Goal: Book appointment/travel/reservation

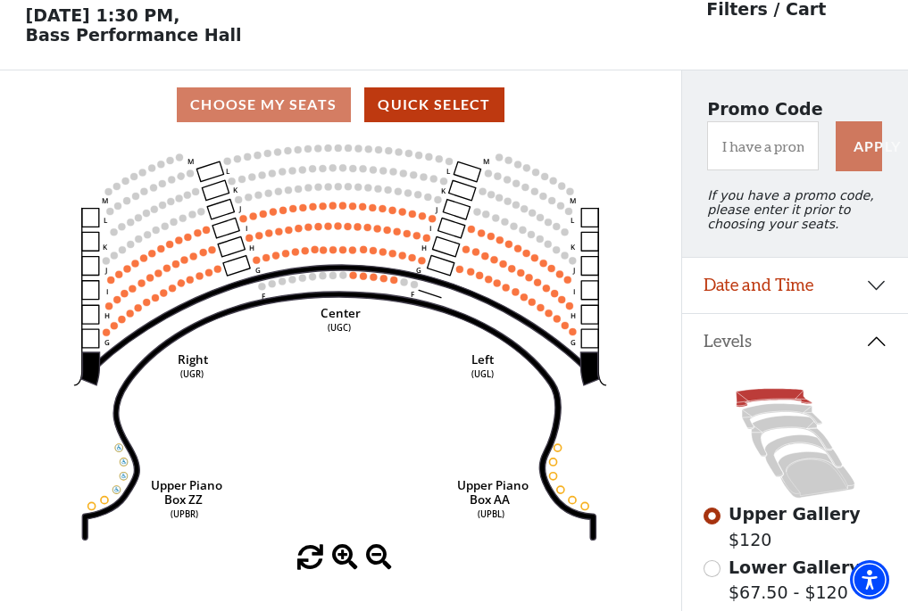
scroll to position [83, 0]
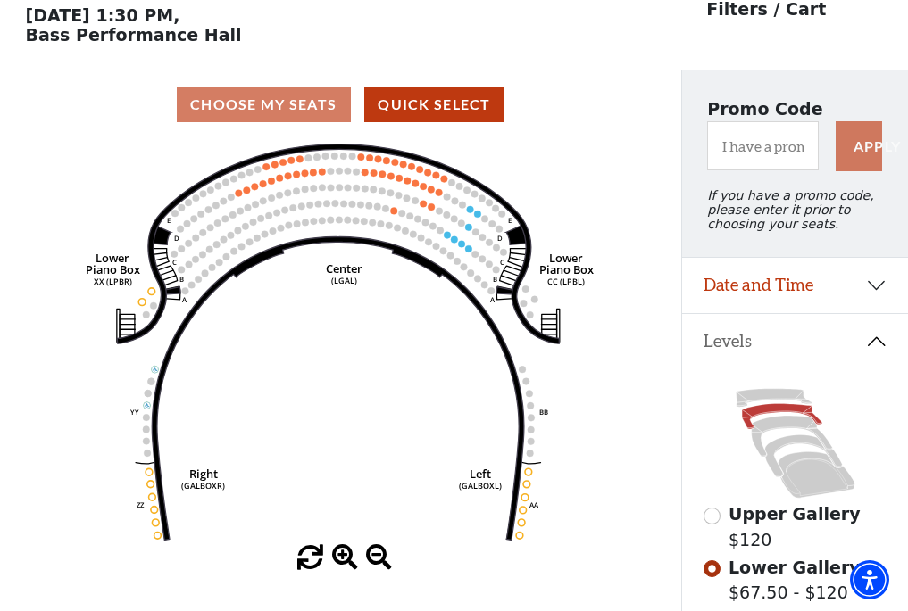
scroll to position [83, 0]
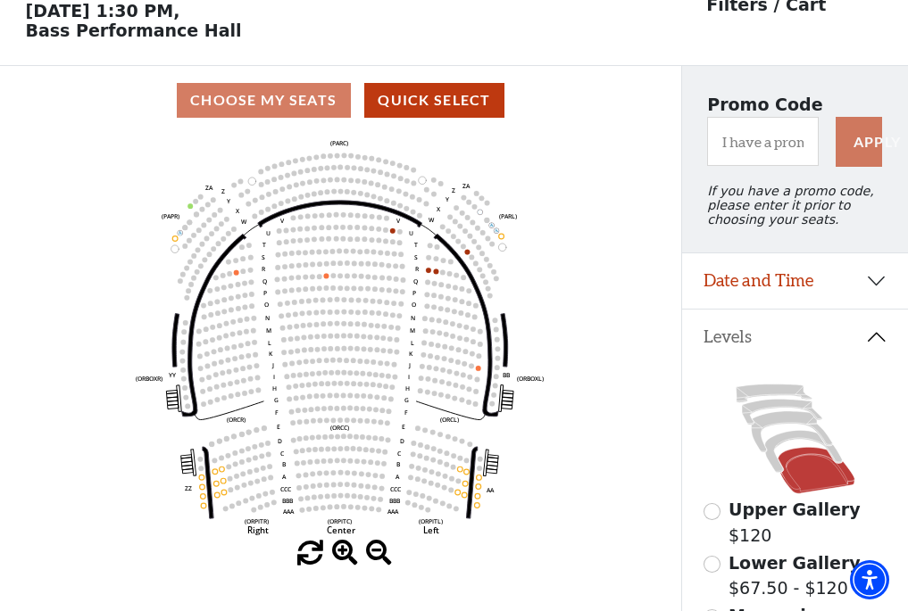
scroll to position [83, 0]
